Goal: Information Seeking & Learning: Understand process/instructions

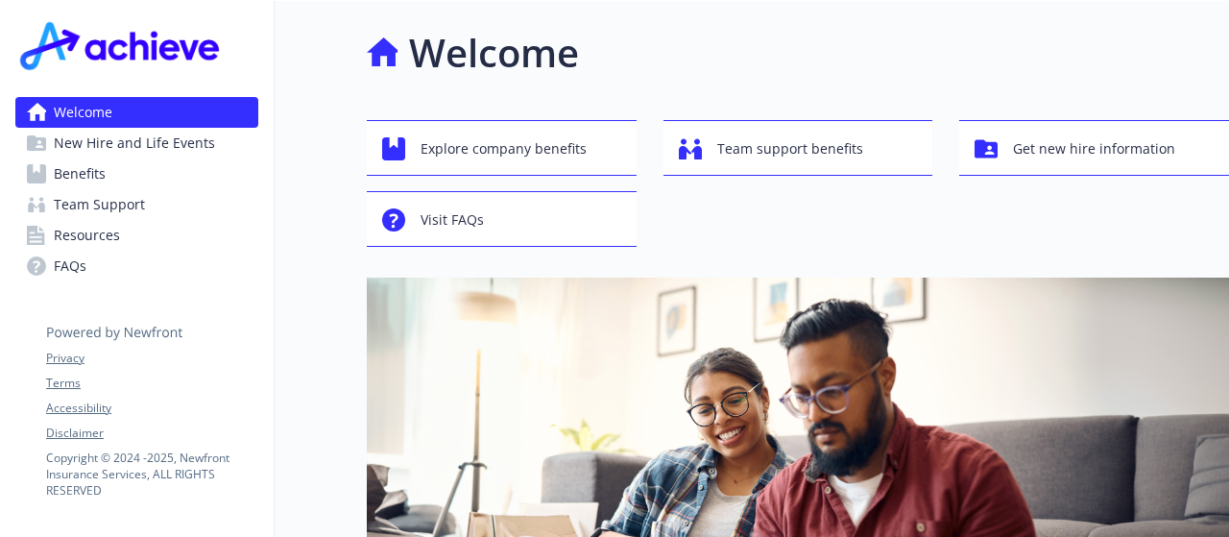
click at [184, 139] on span "New Hire and Life Events" at bounding box center [134, 143] width 161 height 31
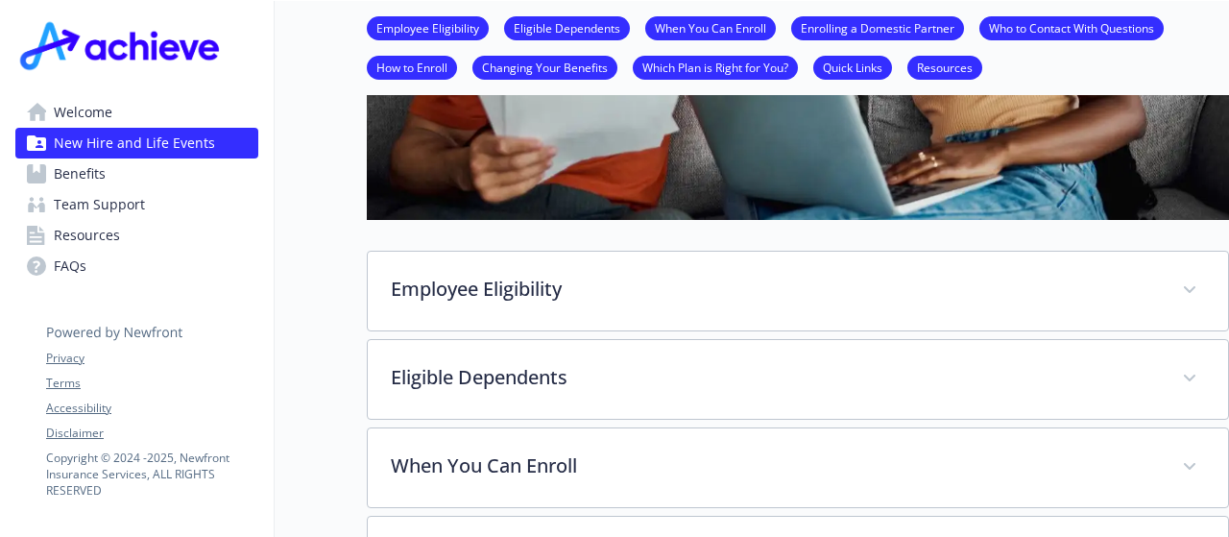
scroll to position [462, 0]
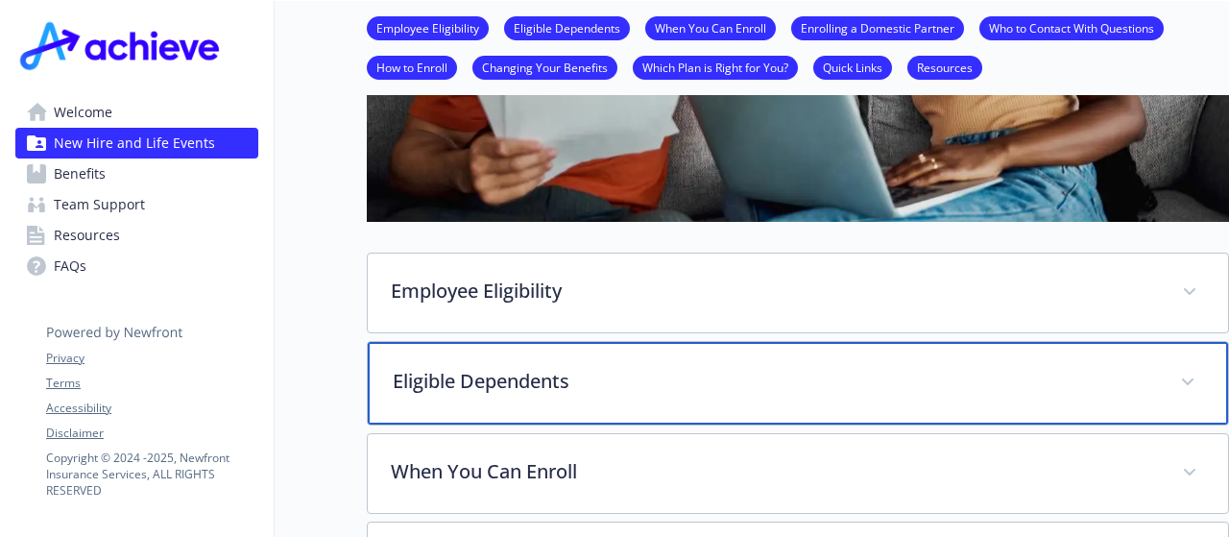
click at [526, 410] on div "Eligible Dependents" at bounding box center [798, 383] width 861 height 83
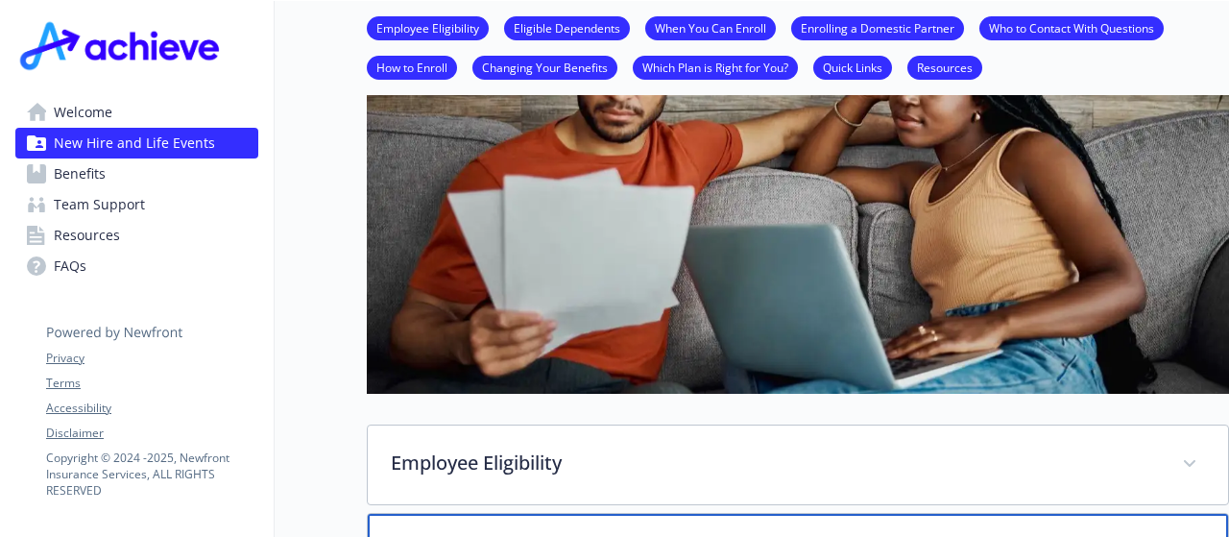
scroll to position [291, 14]
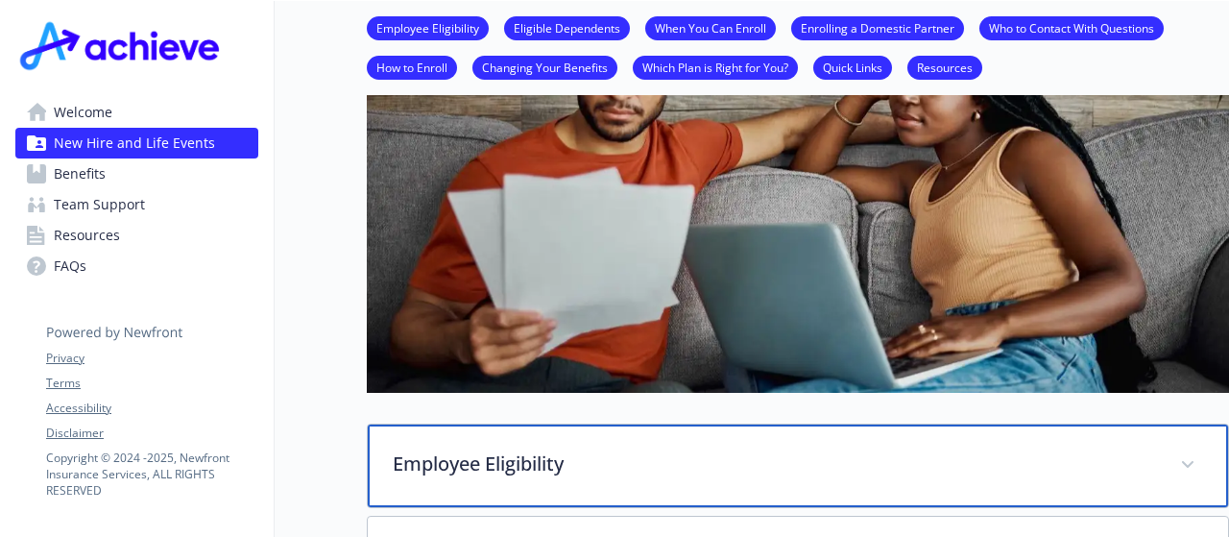
click at [541, 455] on p "Employee Eligibility" at bounding box center [775, 463] width 764 height 29
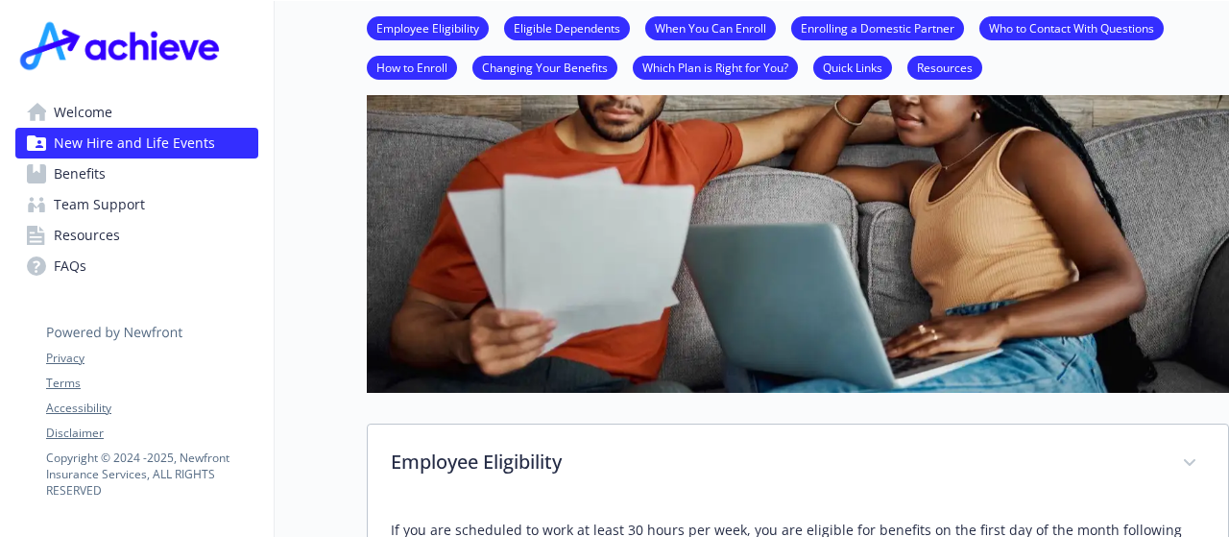
click at [504, 74] on link "Changing Your Benefits" at bounding box center [545, 67] width 145 height 18
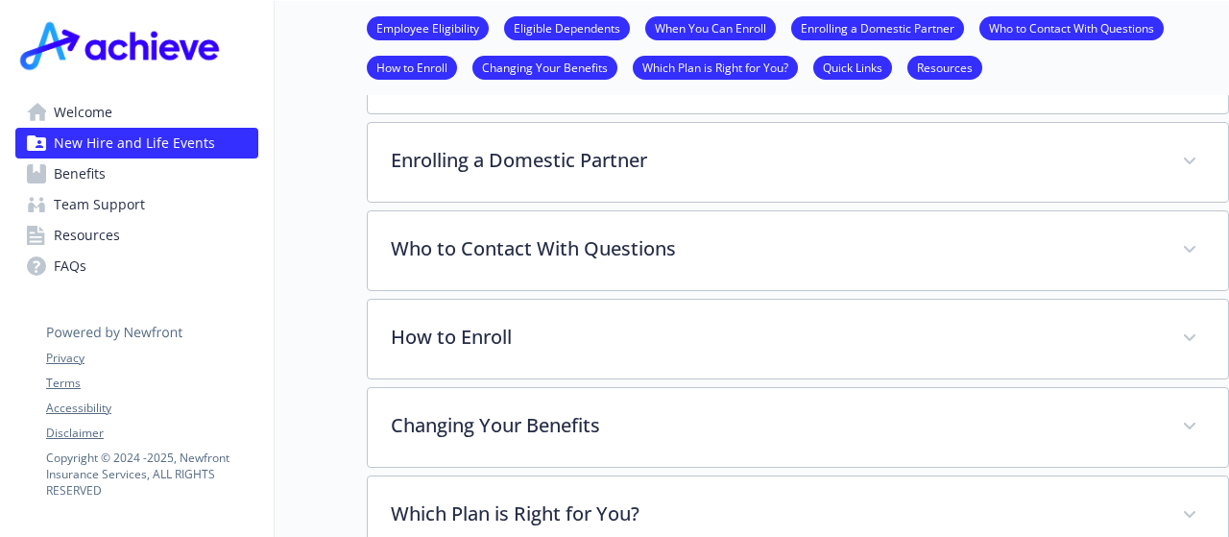
scroll to position [1518, 14]
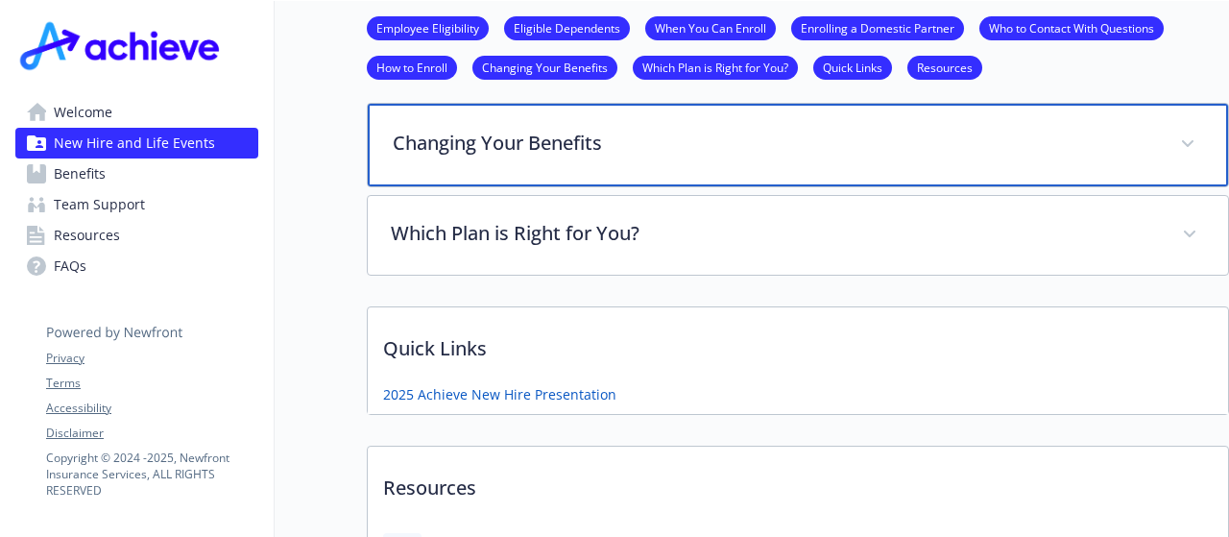
click at [492, 109] on div "Changing Your Benefits" at bounding box center [798, 145] width 861 height 83
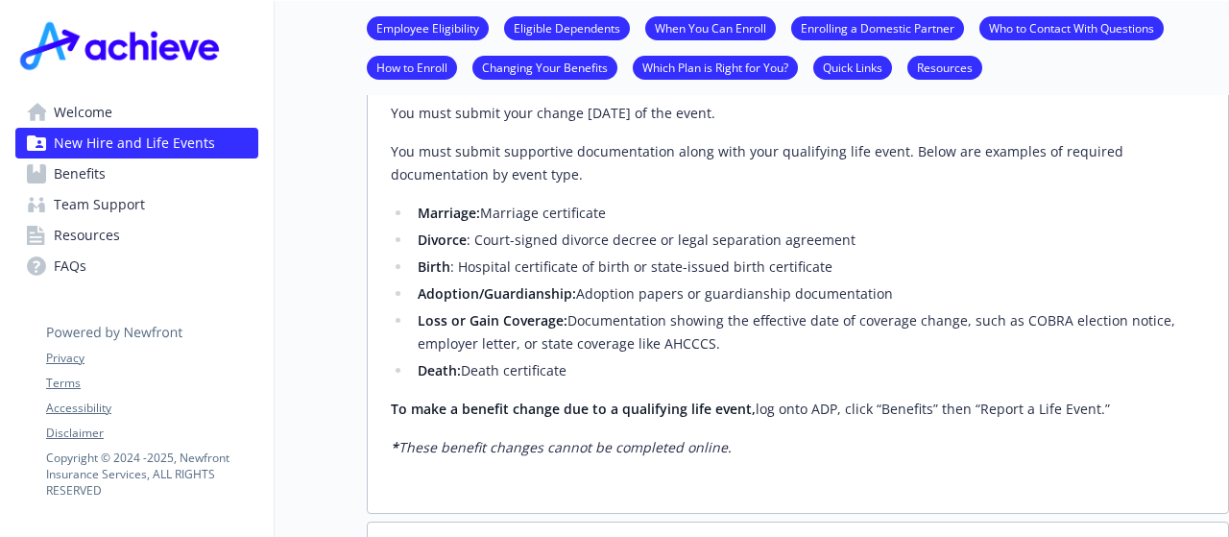
scroll to position [1915, 14]
